Goal: Task Accomplishment & Management: Manage account settings

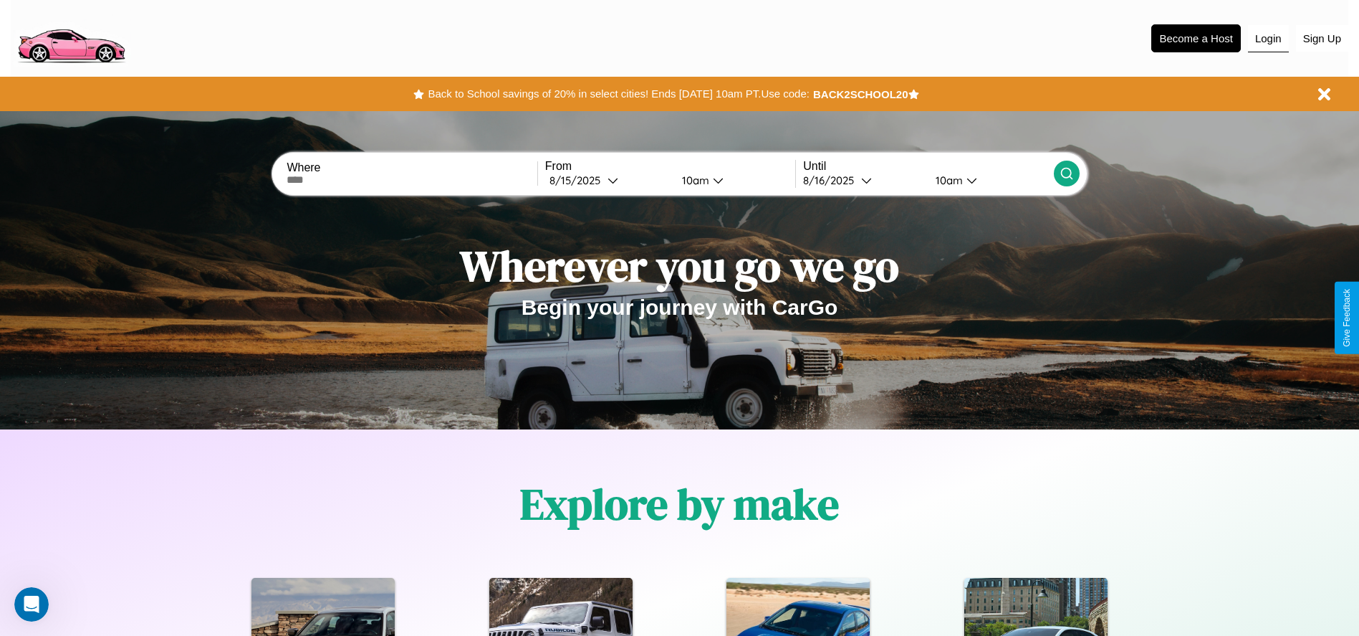
click at [1268, 38] on button "Login" at bounding box center [1268, 38] width 41 height 27
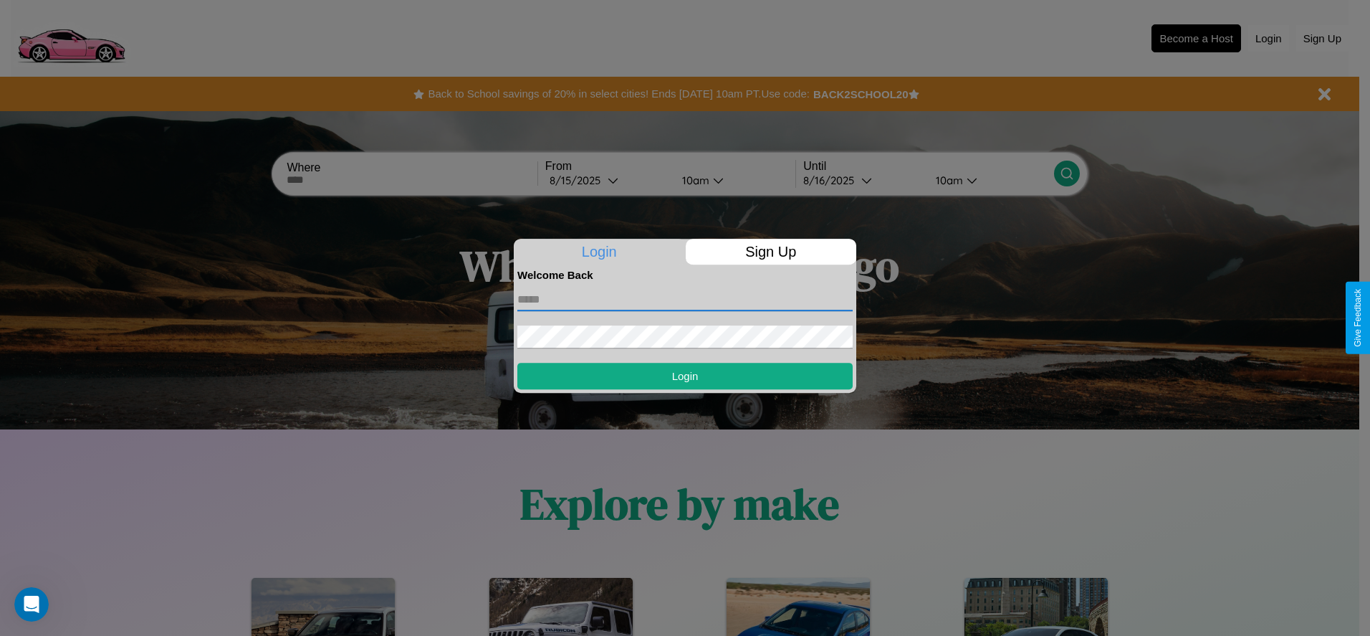
click at [685, 299] on input "text" at bounding box center [684, 299] width 335 height 23
type input "**********"
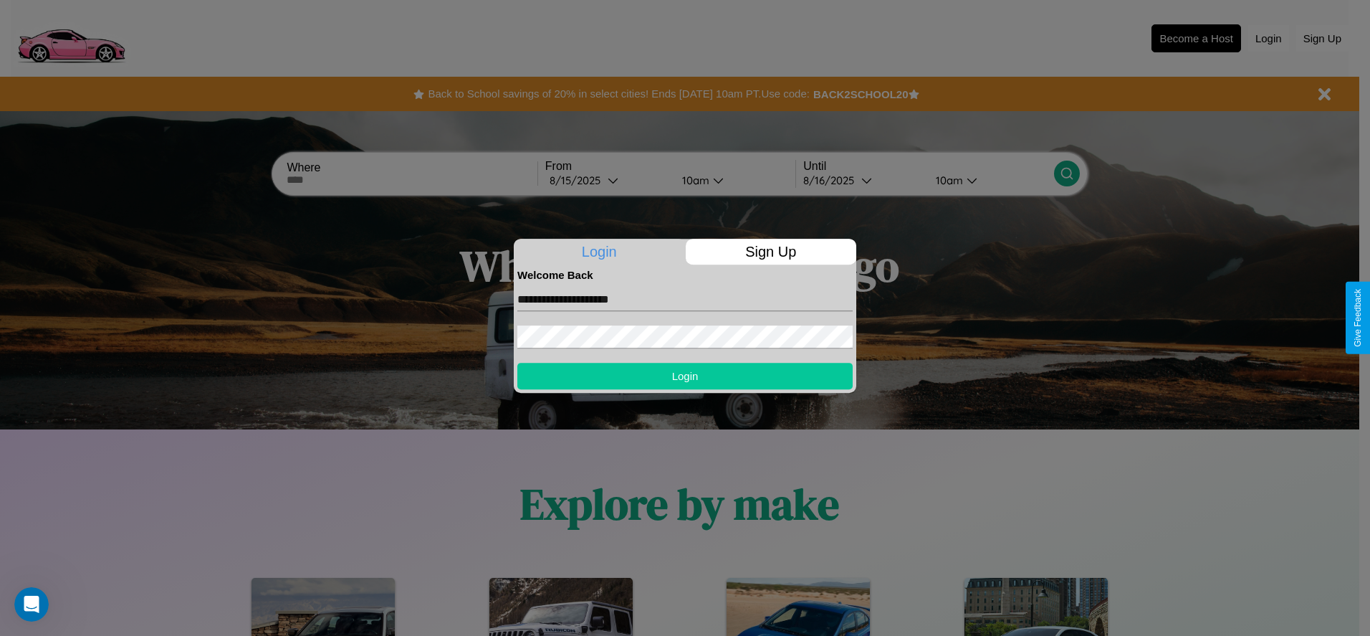
click at [685, 375] on button "Login" at bounding box center [684, 376] width 335 height 27
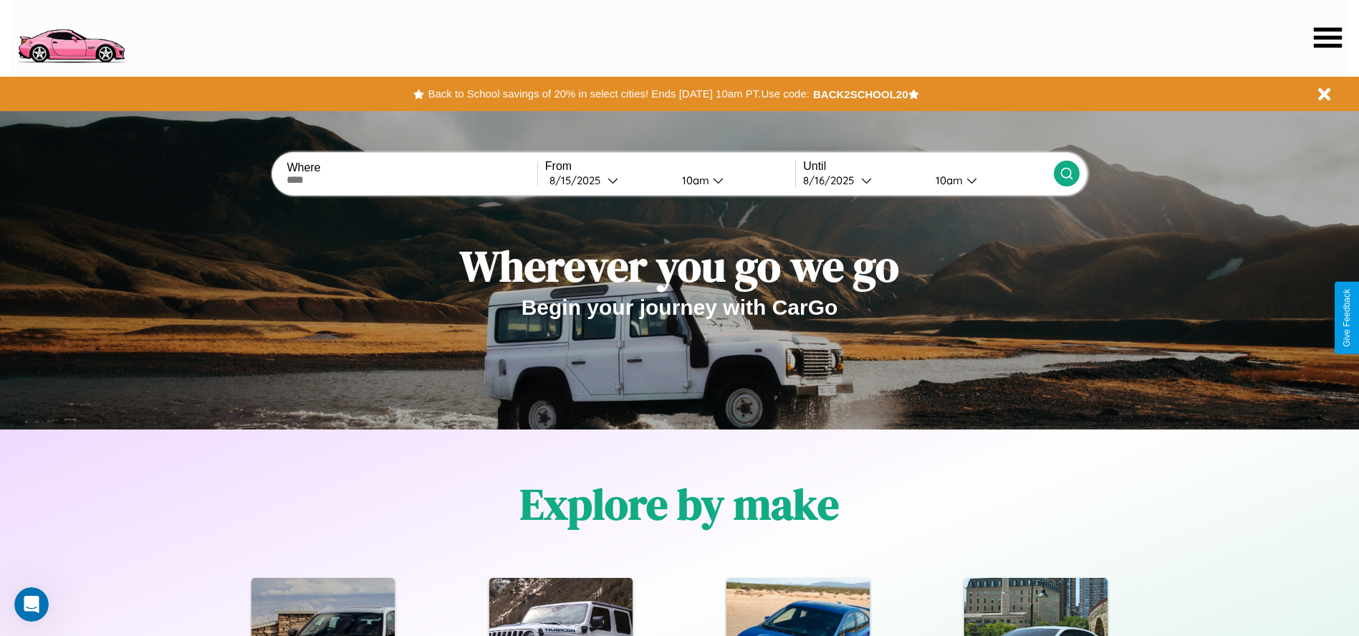
click at [1328, 37] on icon at bounding box center [1328, 37] width 28 height 20
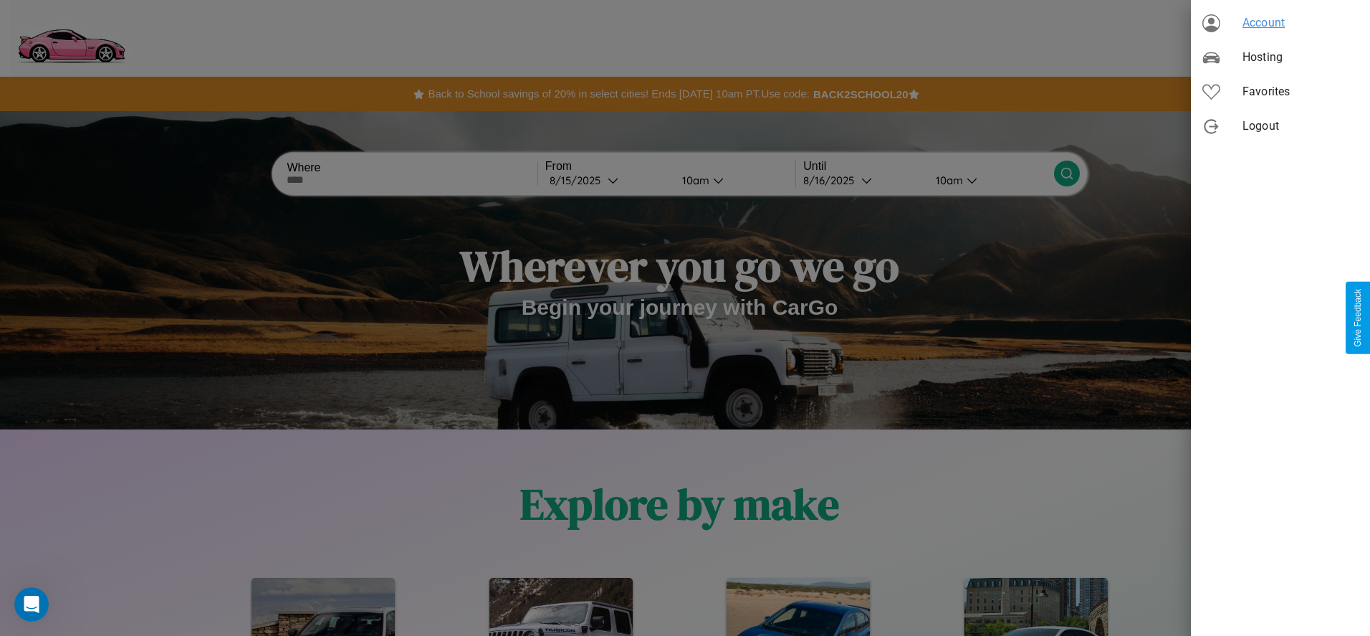
click at [1280, 23] on span "Account" at bounding box center [1300, 22] width 116 height 17
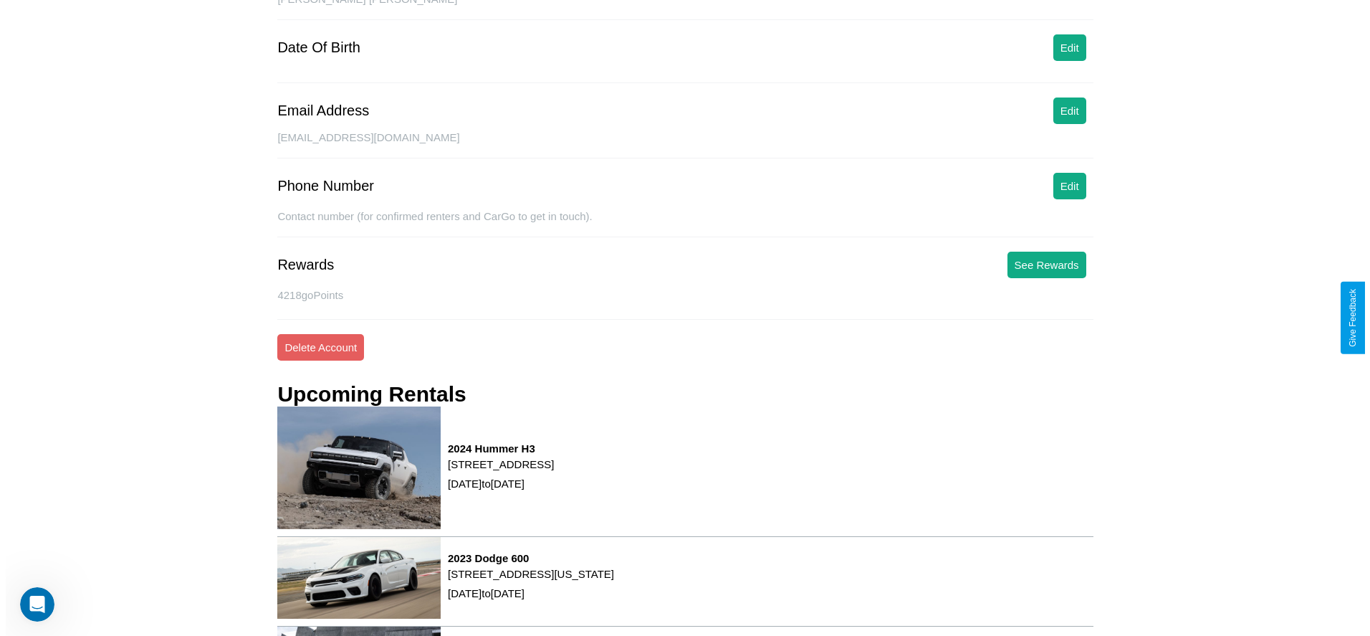
scroll to position [193, 0]
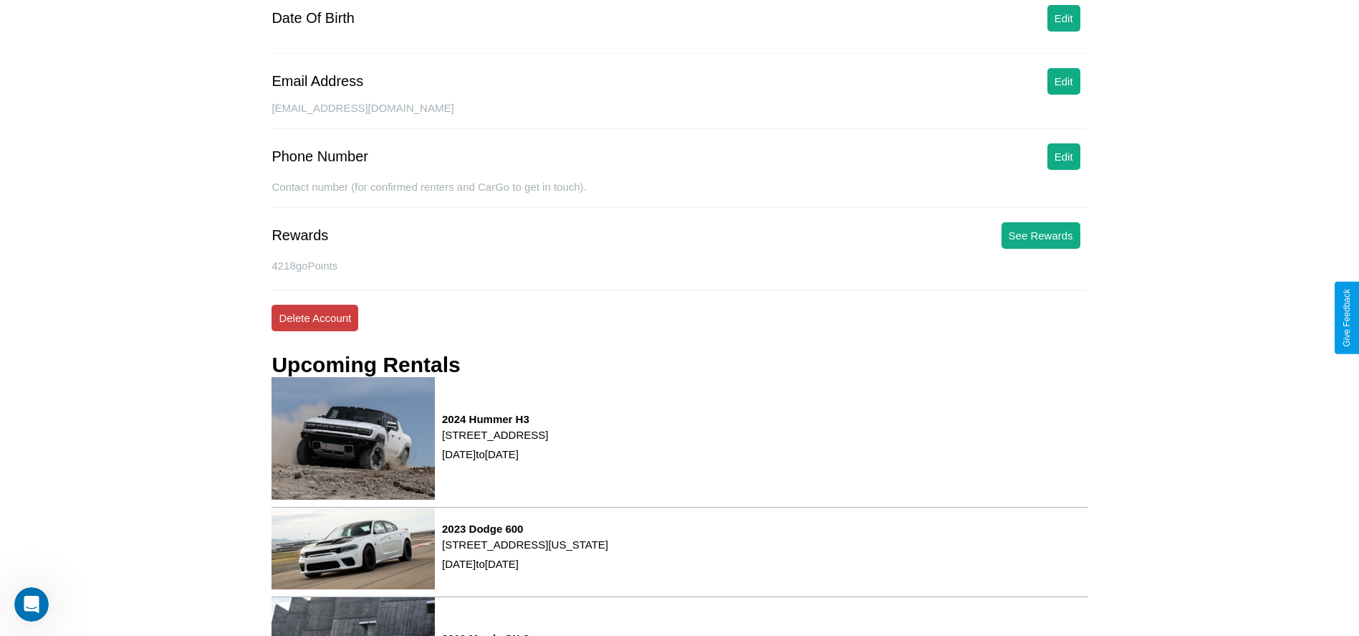
click at [315, 317] on button "Delete Account" at bounding box center [315, 318] width 87 height 27
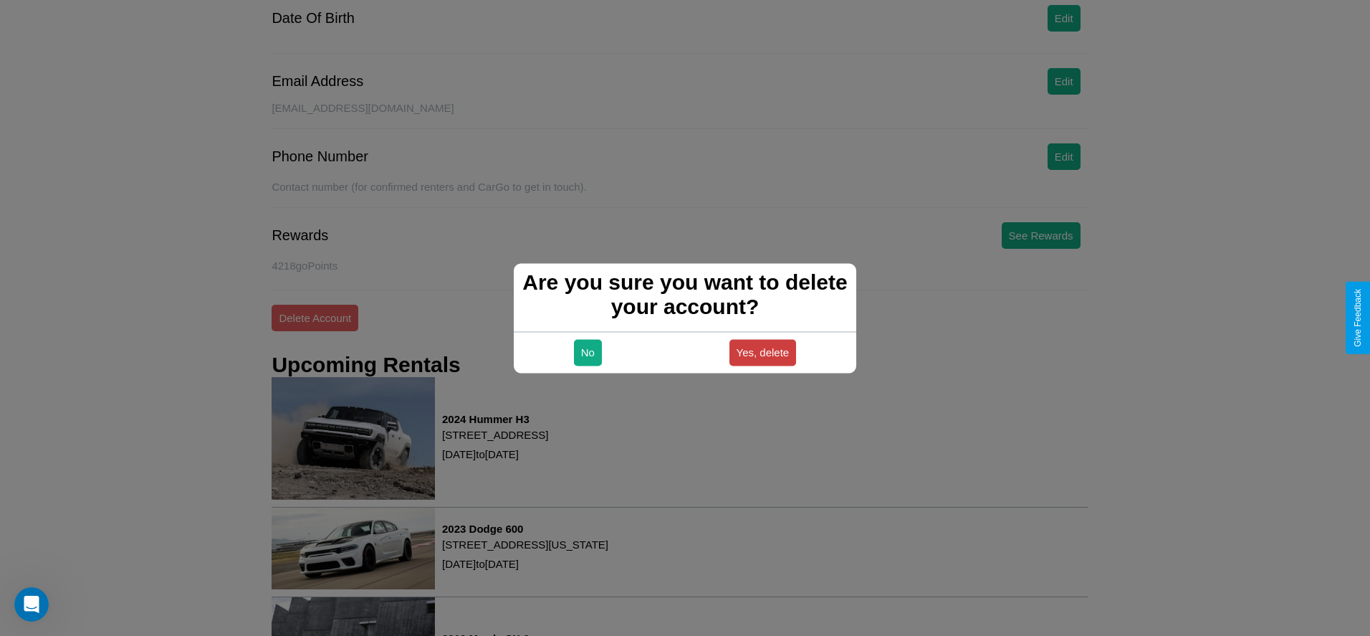
click at [762, 352] on button "Yes, delete" at bounding box center [762, 352] width 67 height 27
